Goal: Transaction & Acquisition: Purchase product/service

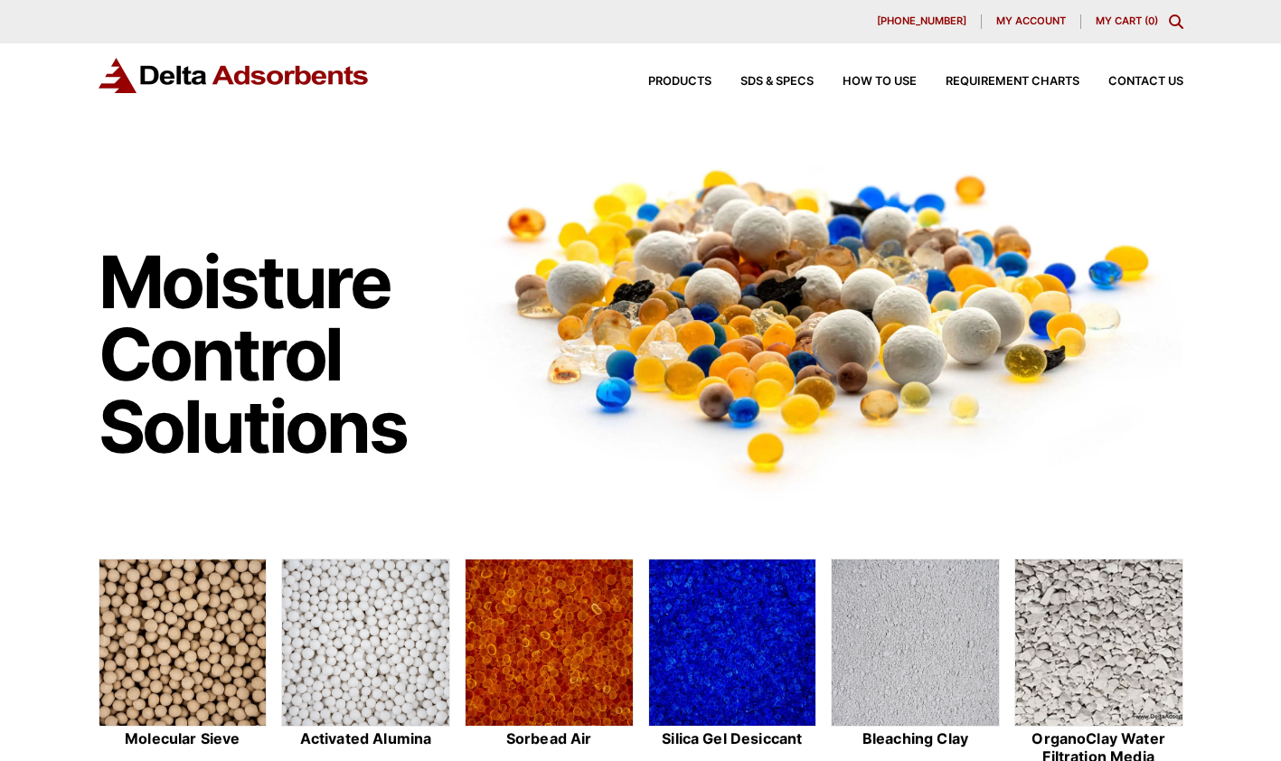
click at [199, 617] on img at bounding box center [182, 644] width 167 height 168
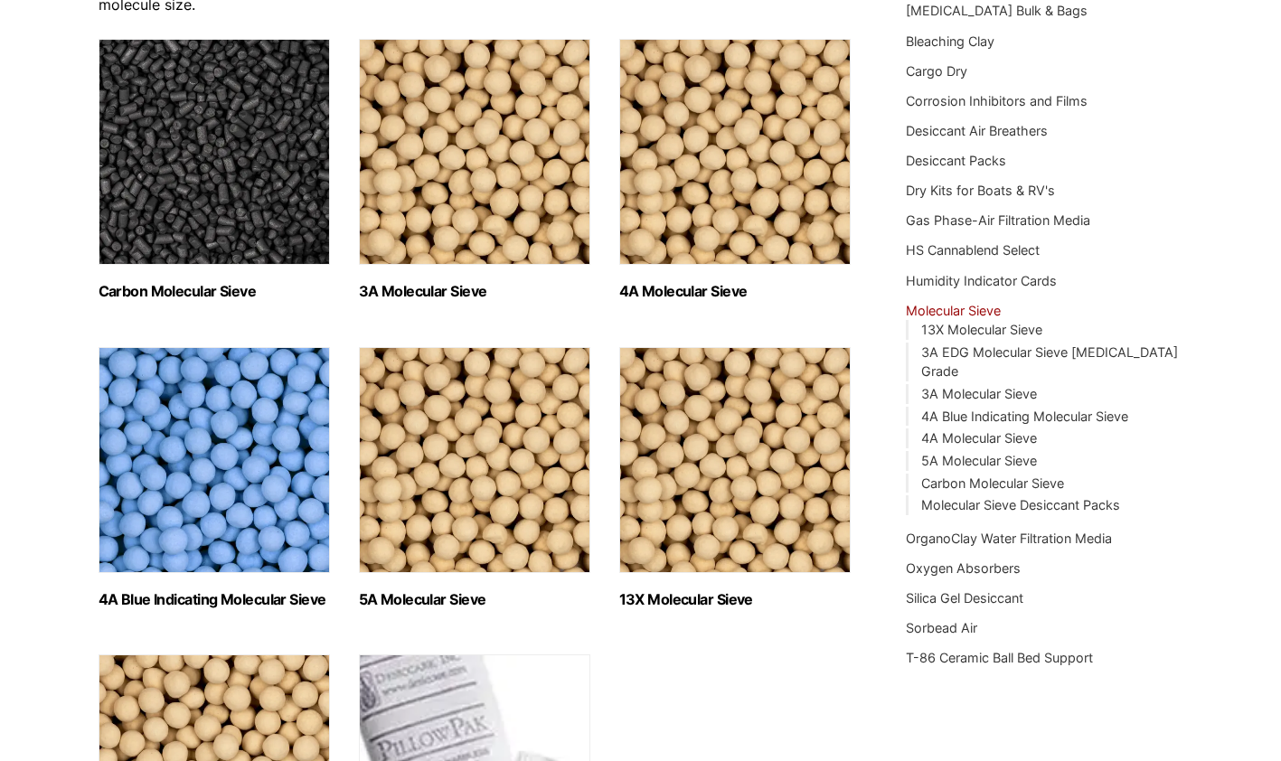
scroll to position [362, 0]
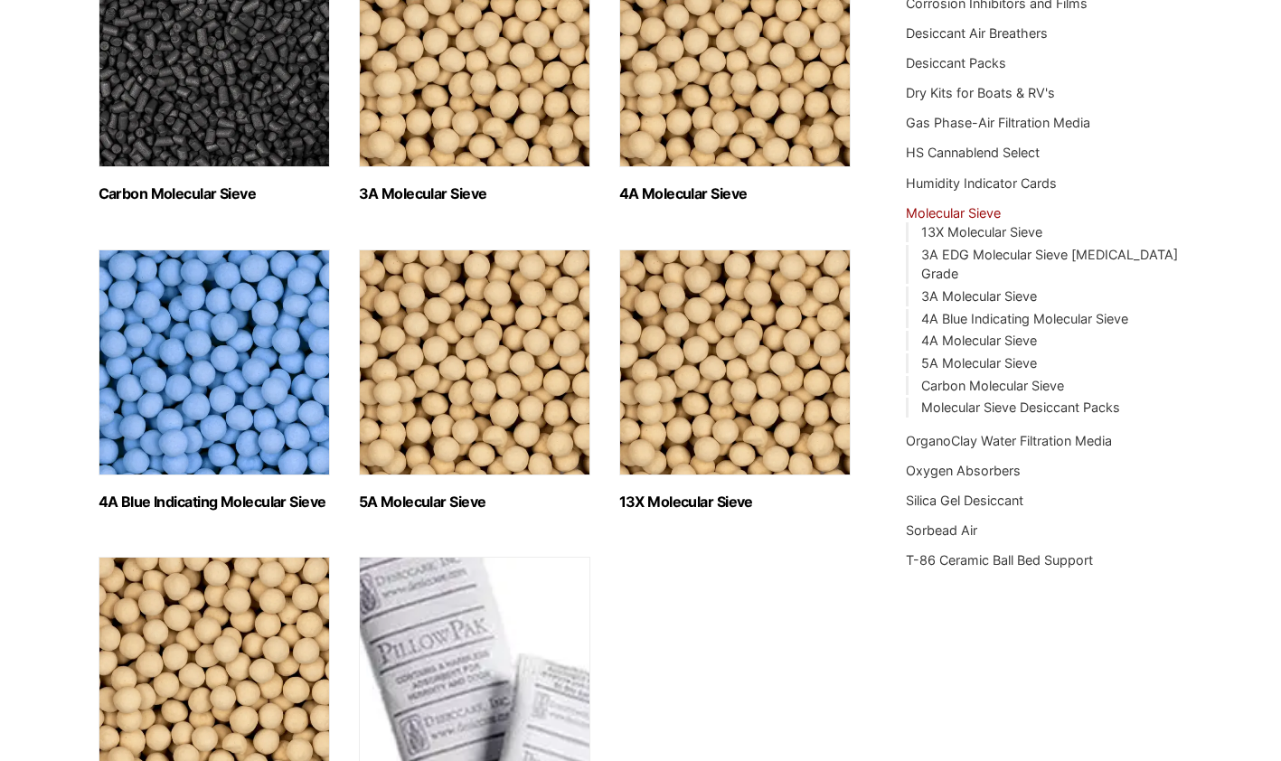
click at [463, 103] on img "Visit product category 3A Molecular Sieve" at bounding box center [474, 54] width 231 height 226
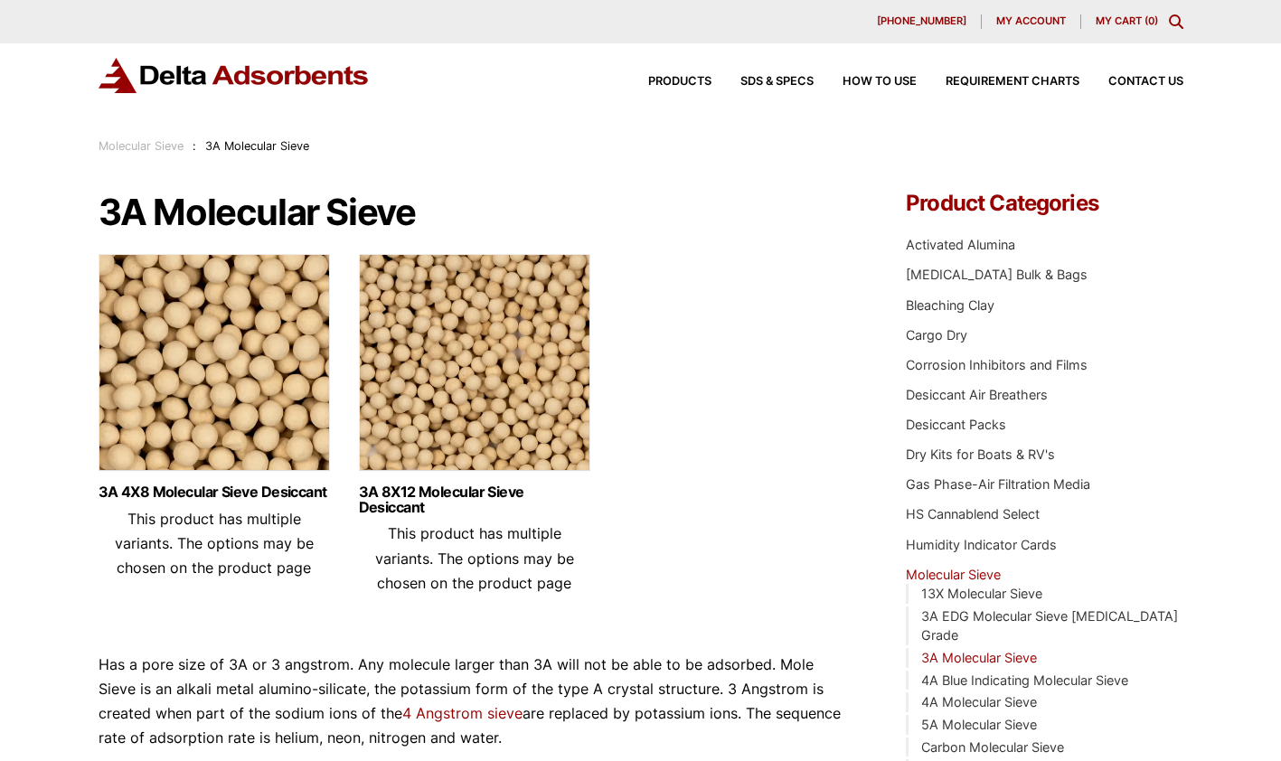
click at [251, 344] on img at bounding box center [214, 367] width 231 height 226
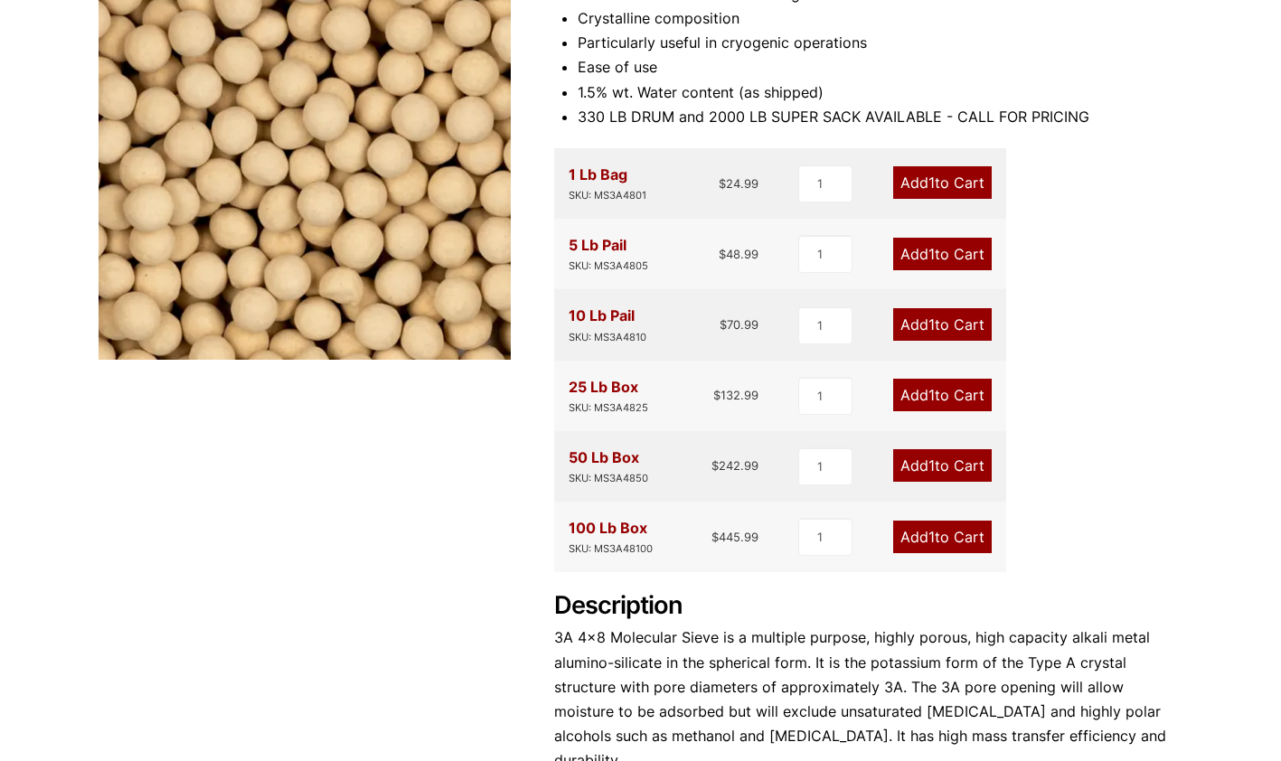
scroll to position [271, 0]
